Goal: Transaction & Acquisition: Book appointment/travel/reservation

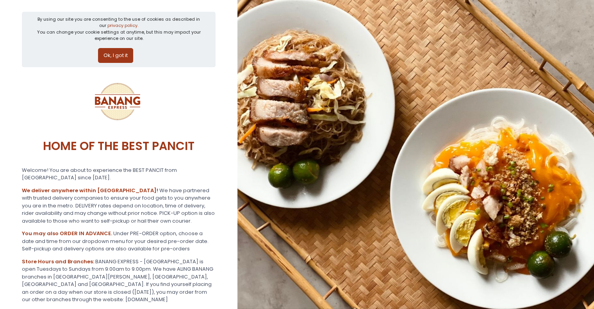
click at [103, 57] on button "Ok, I got it" at bounding box center [115, 55] width 35 height 15
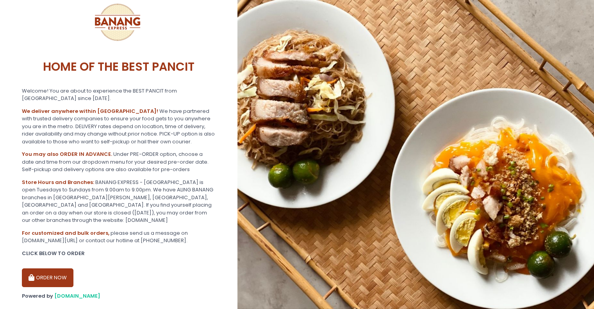
scroll to position [28, 0]
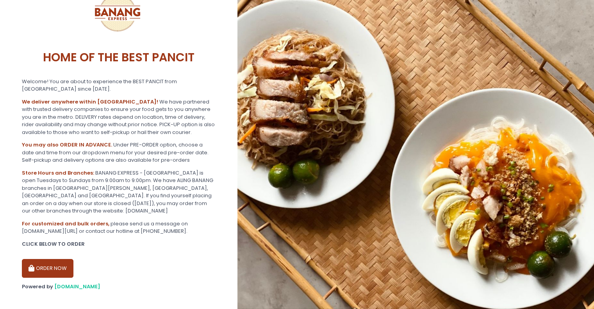
click at [47, 259] on button "ORDER NOW" at bounding box center [48, 268] width 52 height 19
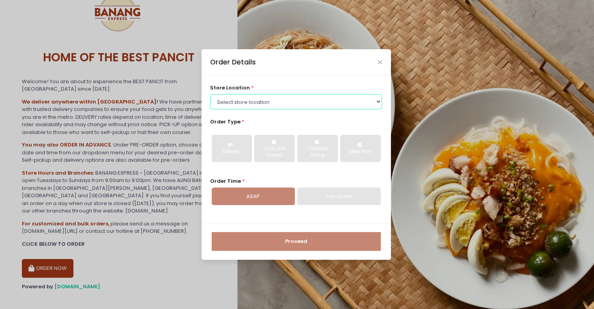
click at [276, 100] on select "Select store location BANANG EXPRESS - [GEOGRAPHIC_DATA], [GEOGRAPHIC_DATA] BAN…" at bounding box center [296, 101] width 172 height 15
select select "62ee0805b0024a001716a291"
click at [210, 94] on select "Select store location BANANG EXPRESS - [GEOGRAPHIC_DATA], [GEOGRAPHIC_DATA] BAN…" at bounding box center [296, 101] width 172 height 15
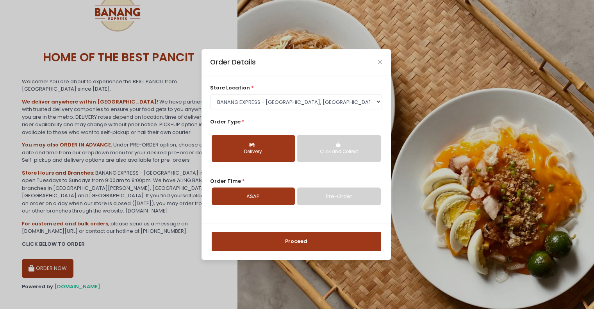
click at [337, 147] on button "Click and Collect" at bounding box center [338, 148] width 83 height 27
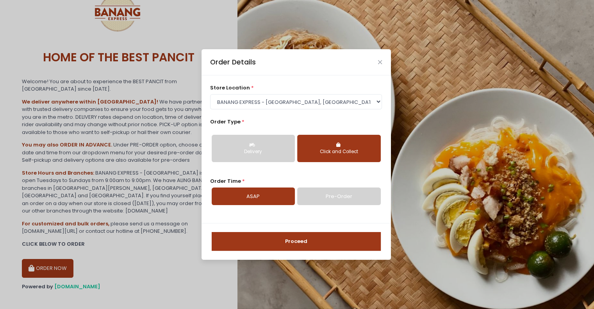
click at [308, 198] on link "Pre-Order" at bounding box center [338, 196] width 83 height 18
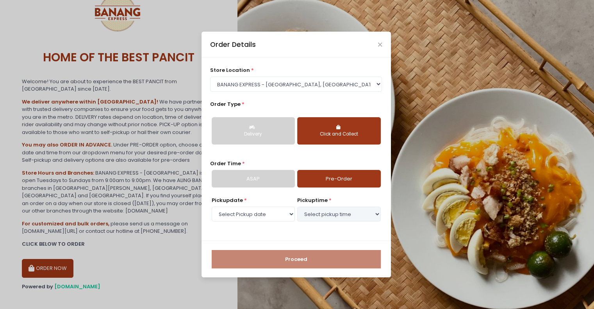
select select "[DATE]"
click at [259, 218] on select "Select Pickup date [DATE] [DATE] [DATE] [DATE] [DATE] [DATE] [DATE]" at bounding box center [253, 213] width 83 height 15
click at [212, 206] on select "Select Pickup date [DATE] [DATE] [DATE] [DATE] [DATE] [DATE] [DATE]" at bounding box center [253, 213] width 83 height 15
click at [321, 218] on select "Select pickup time 10:30 AM - 11:00 AM 11:00 AM - 11:30 AM 11:30 AM - 12:00 PM …" at bounding box center [338, 213] width 83 height 15
select select "14:30"
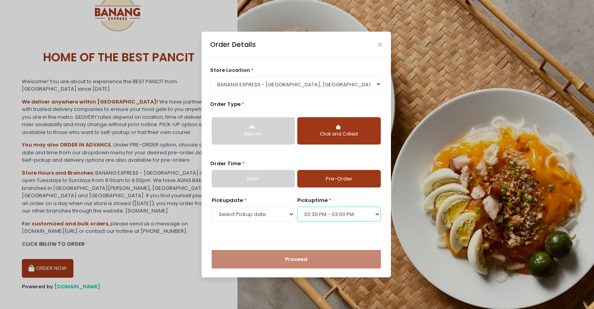
click at [297, 206] on select "Select pickup time 10:30 AM - 11:00 AM 11:00 AM - 11:30 AM 11:30 AM - 12:00 PM …" at bounding box center [338, 213] width 83 height 15
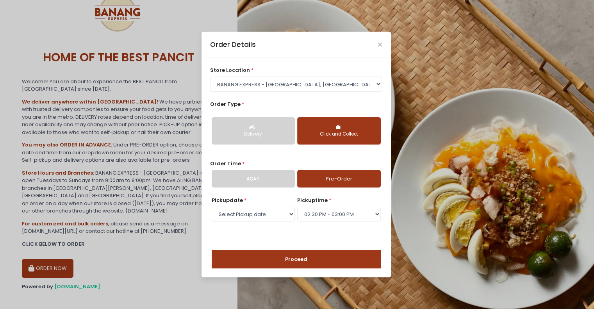
click at [268, 264] on button "Proceed" at bounding box center [296, 259] width 169 height 19
